Goal: Task Accomplishment & Management: Use online tool/utility

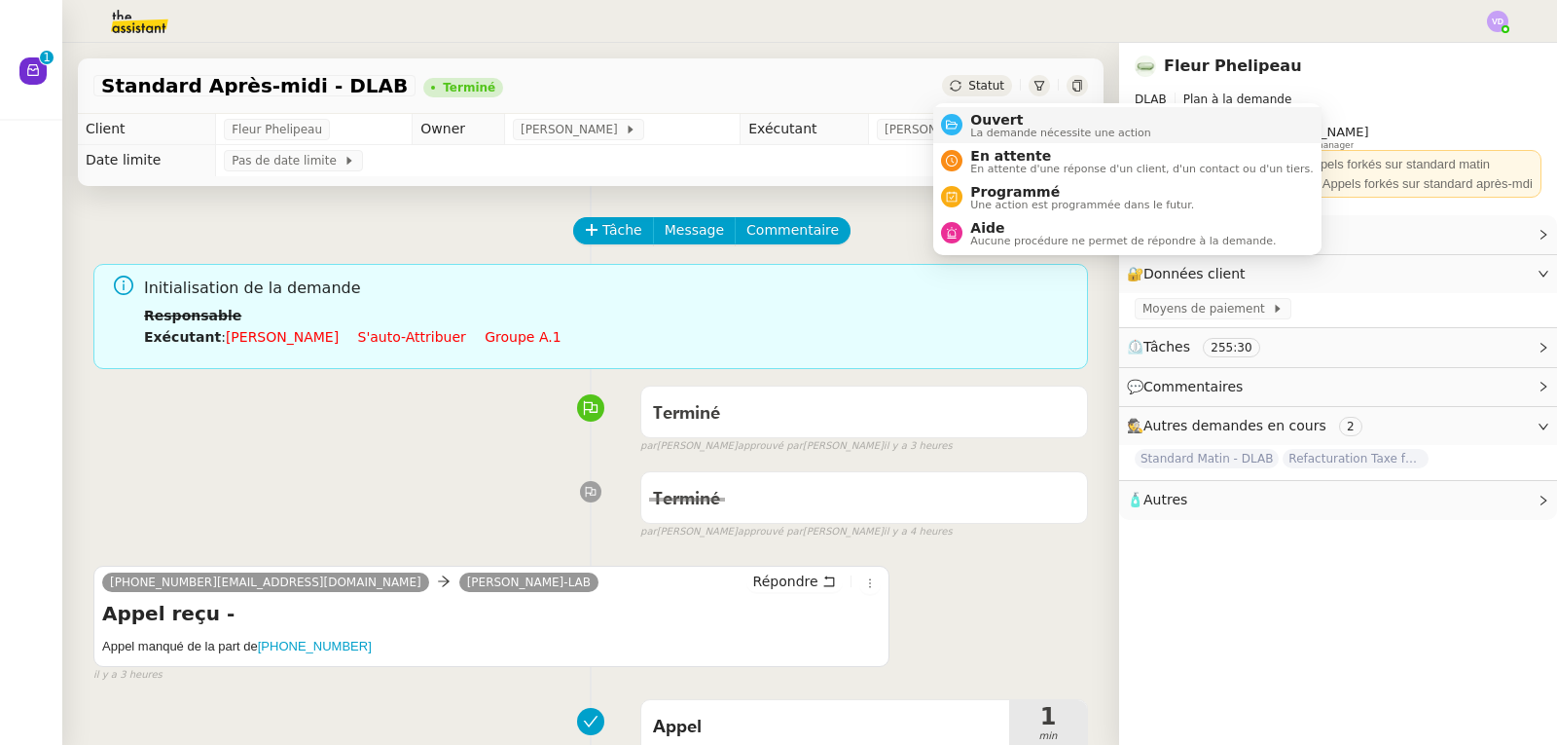
click at [1007, 127] on span "La demande nécessite une action" at bounding box center [1060, 132] width 181 height 11
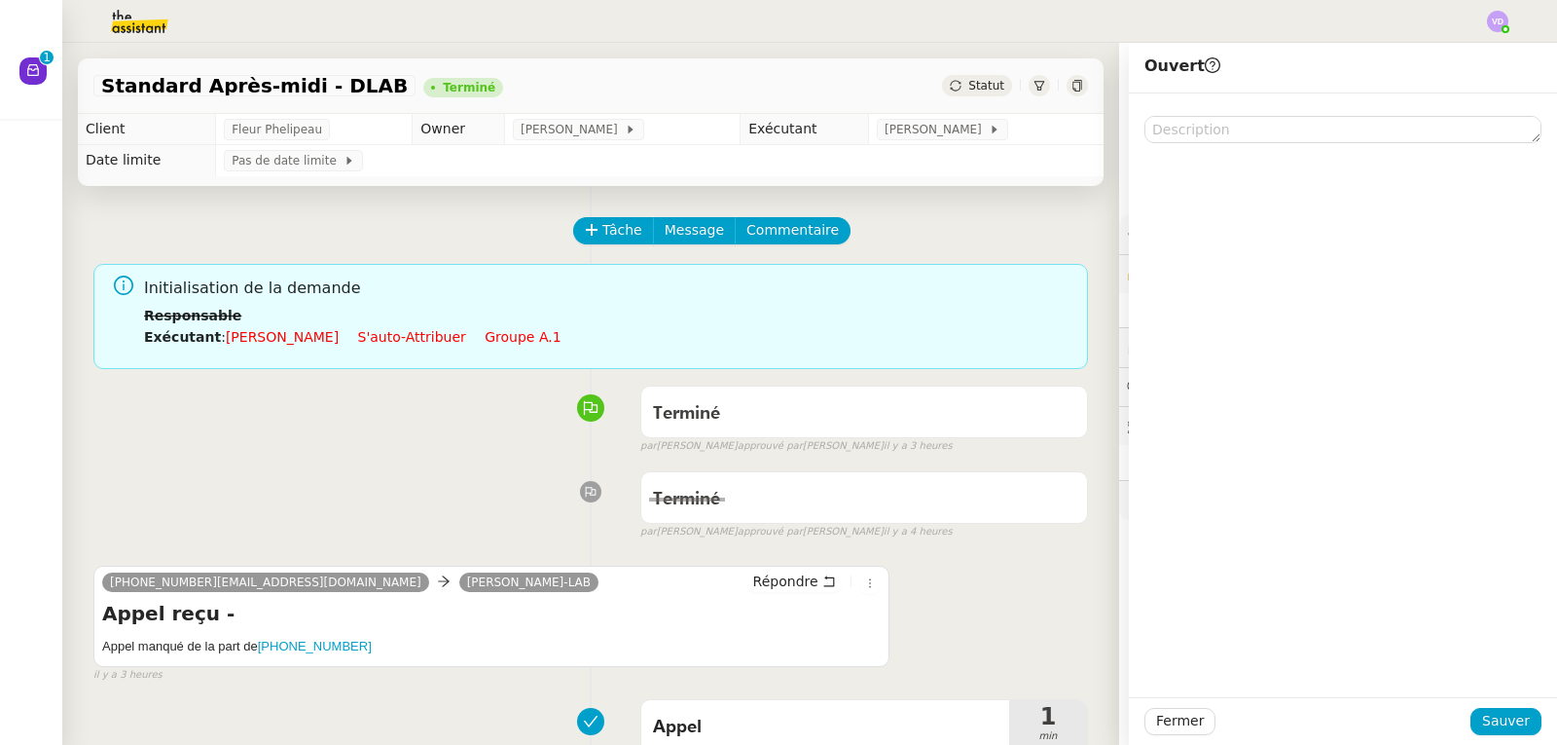
click at [971, 97] on div "Standard Après-midi - DLAB Terminé Statut" at bounding box center [591, 85] width 1026 height 55
click at [970, 92] on span "Statut" at bounding box center [986, 86] width 36 height 14
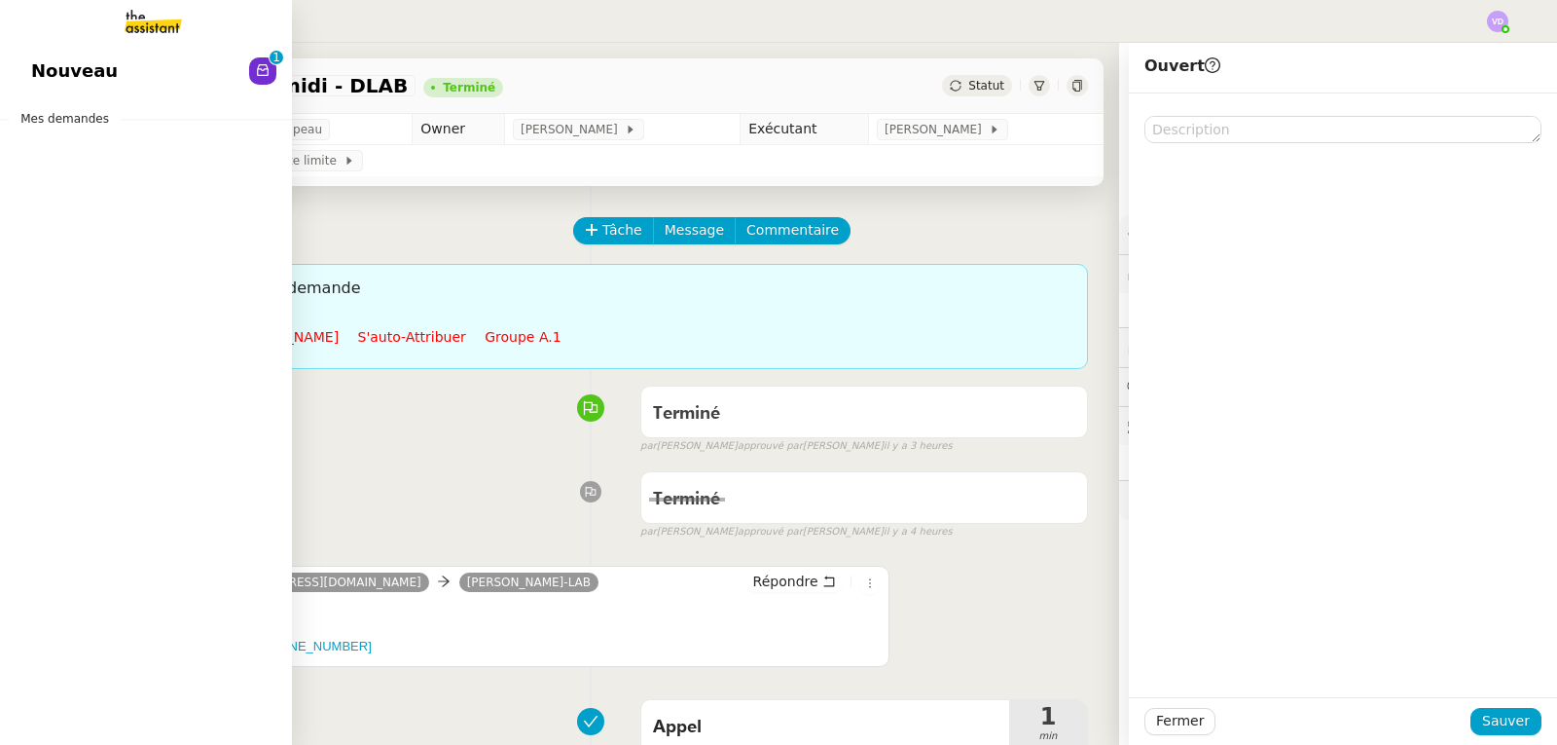
click at [96, 71] on span "Nouveau" at bounding box center [74, 70] width 87 height 29
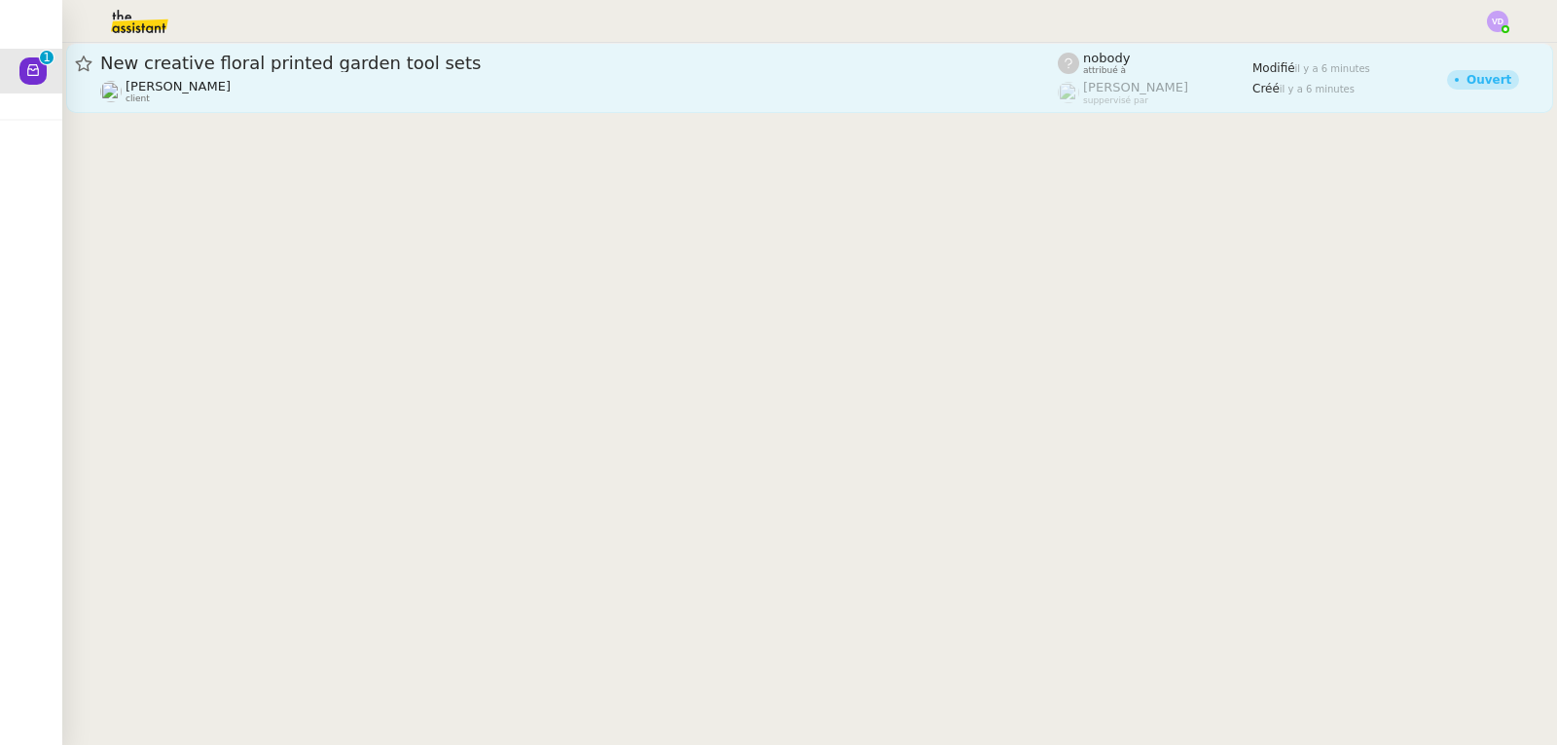
click at [392, 93] on div "[PERSON_NAME] client" at bounding box center [579, 91] width 958 height 25
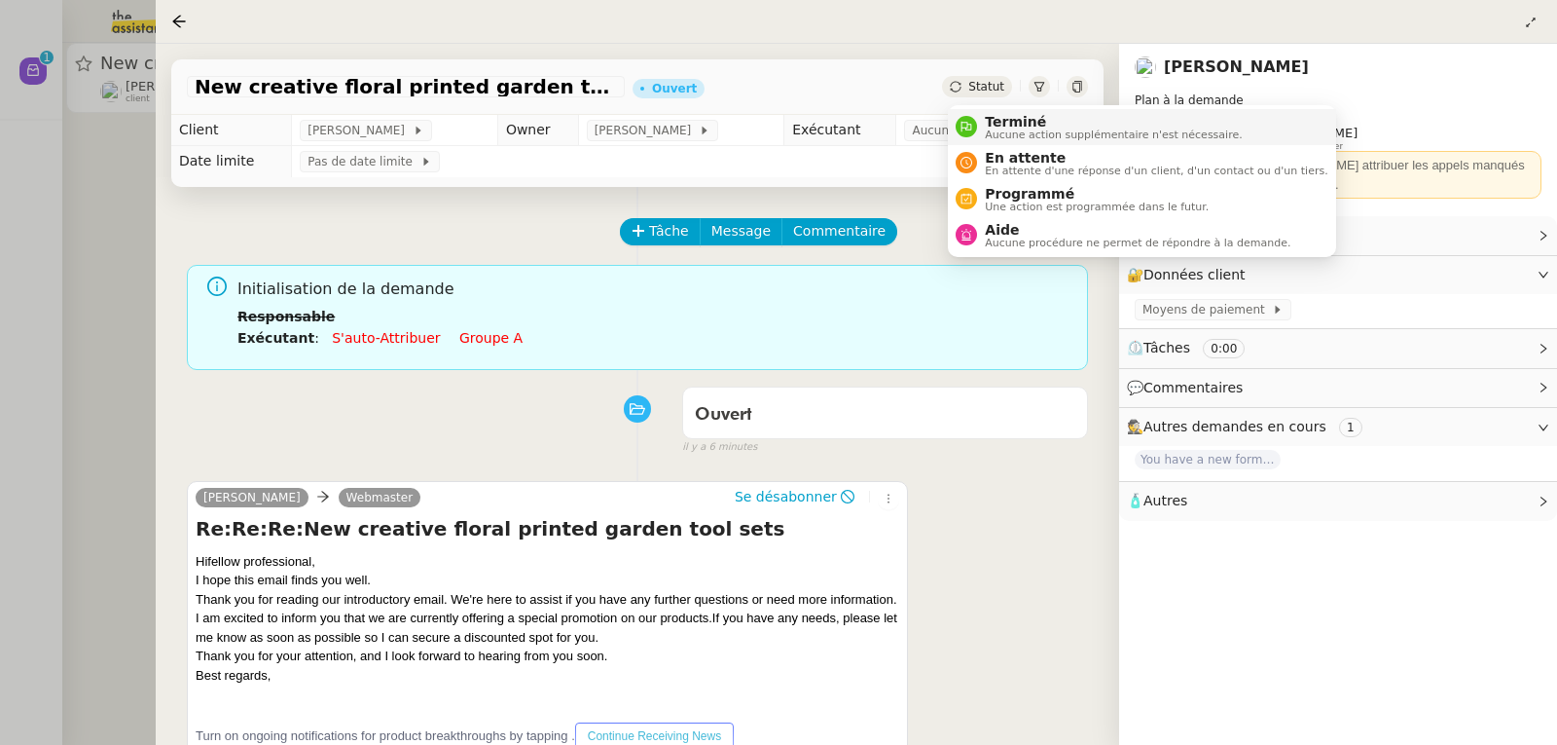
click at [995, 122] on span "Terminé" at bounding box center [1113, 122] width 257 height 16
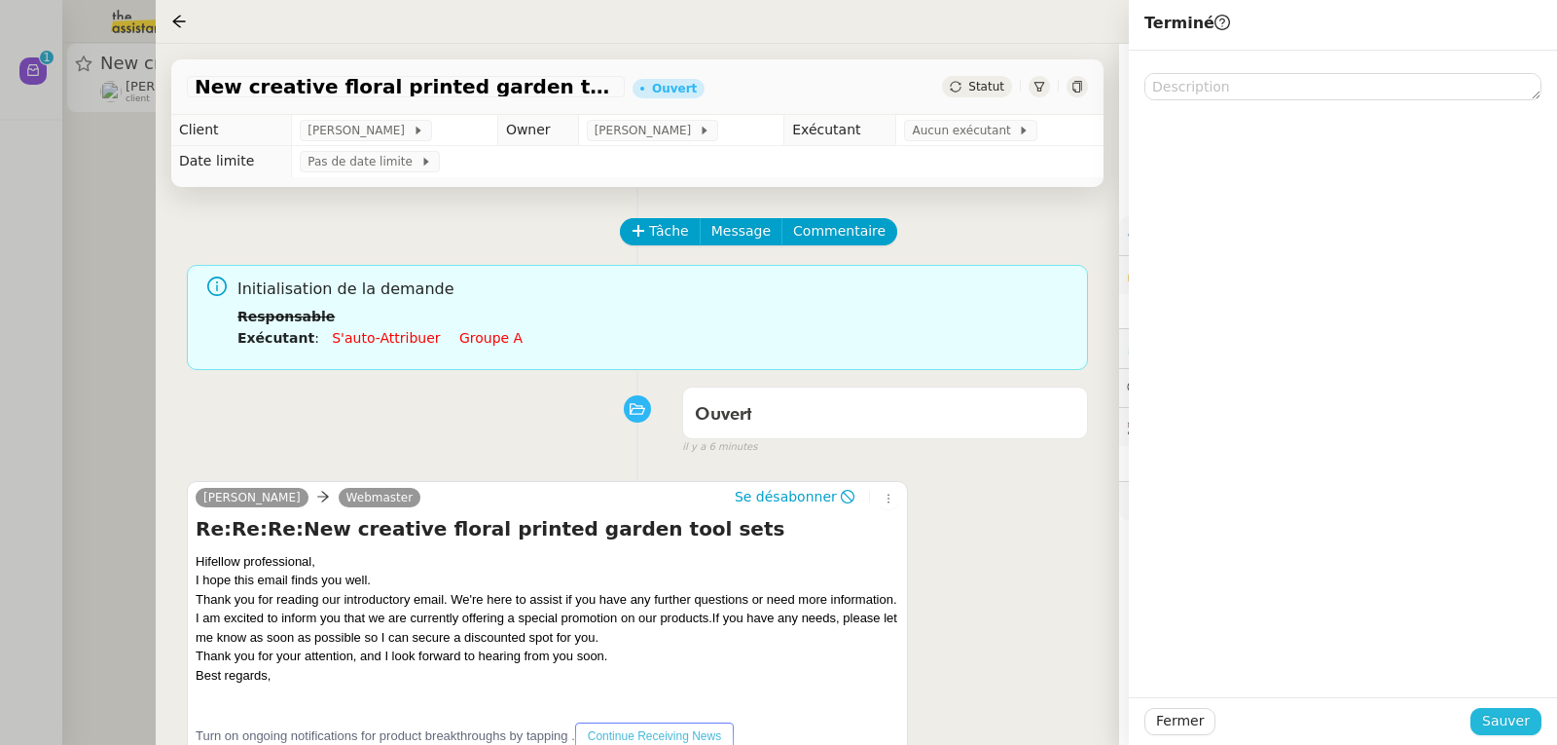
click at [1507, 727] on span "Sauver" at bounding box center [1506, 721] width 48 height 22
